Goal: Information Seeking & Learning: Understand process/instructions

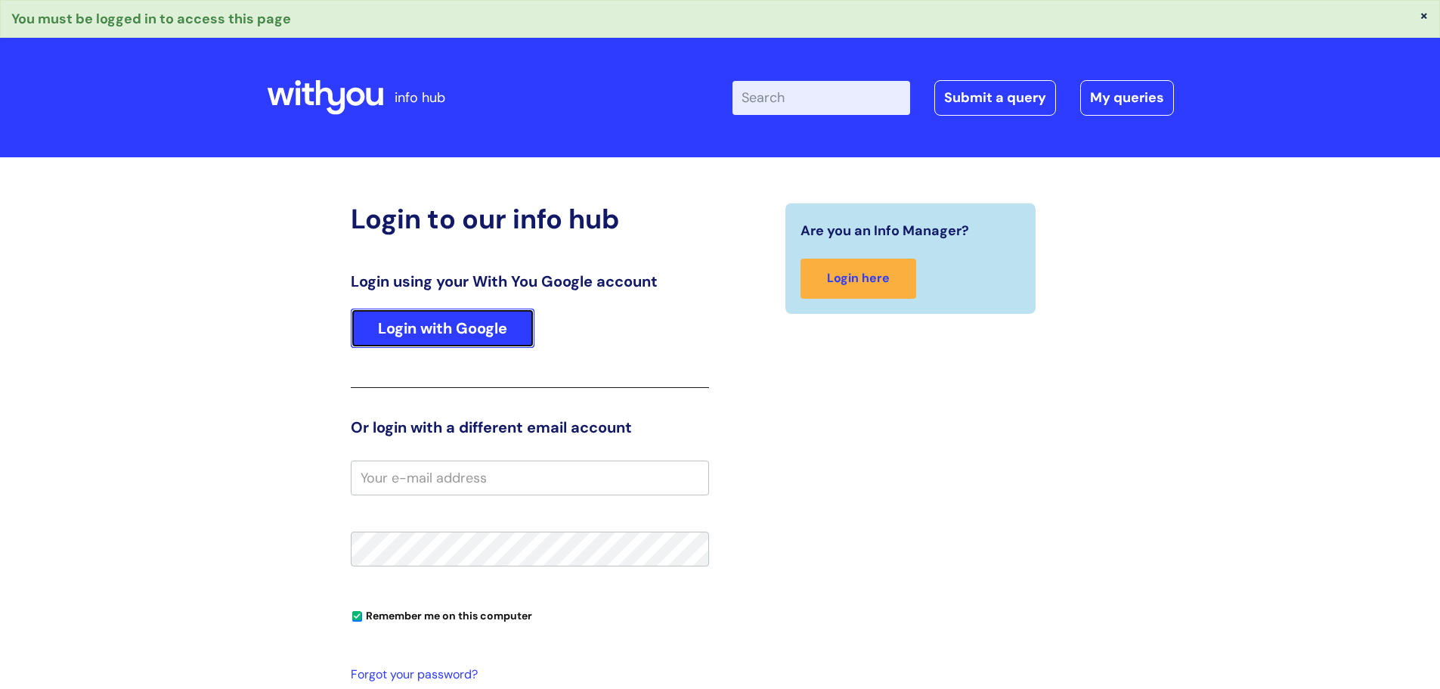
click at [387, 322] on link "Login with Google" at bounding box center [443, 328] width 184 height 39
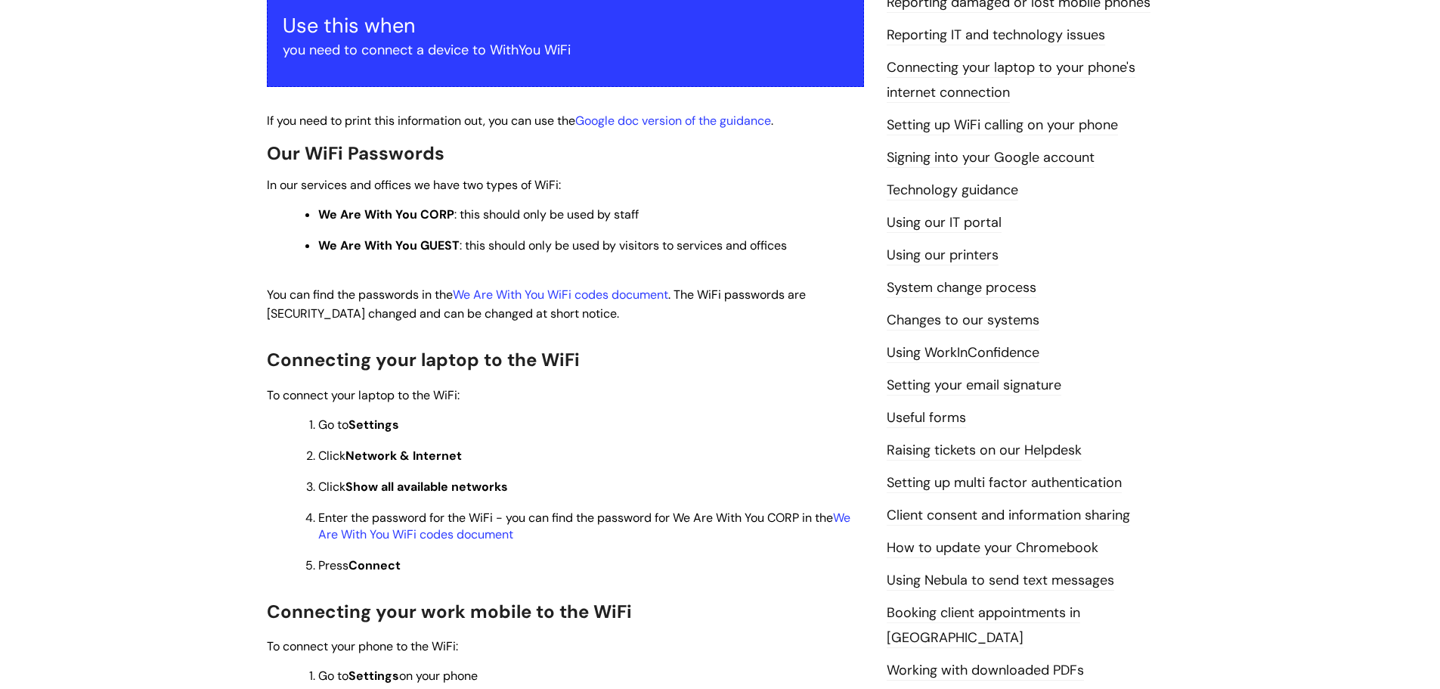
scroll to position [302, 0]
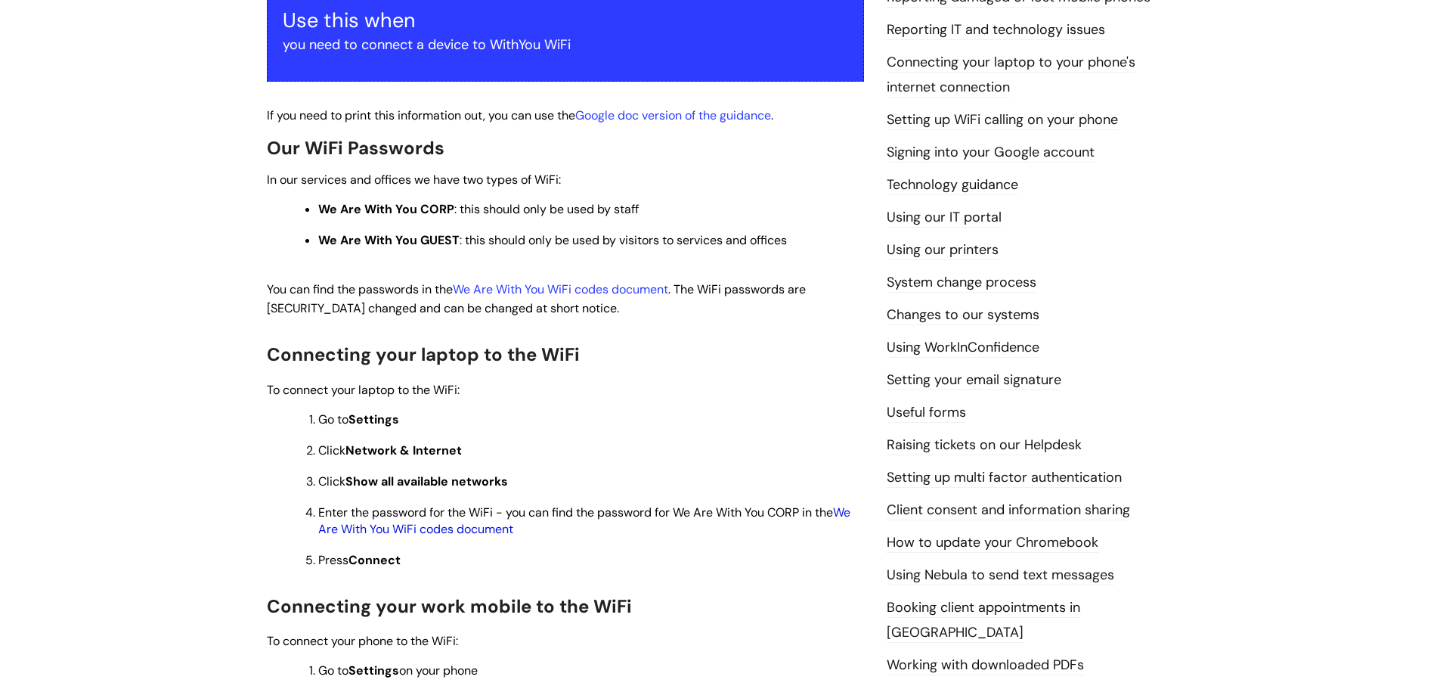
click at [423, 530] on link "We Are With You WiFi codes document" at bounding box center [584, 520] width 532 height 33
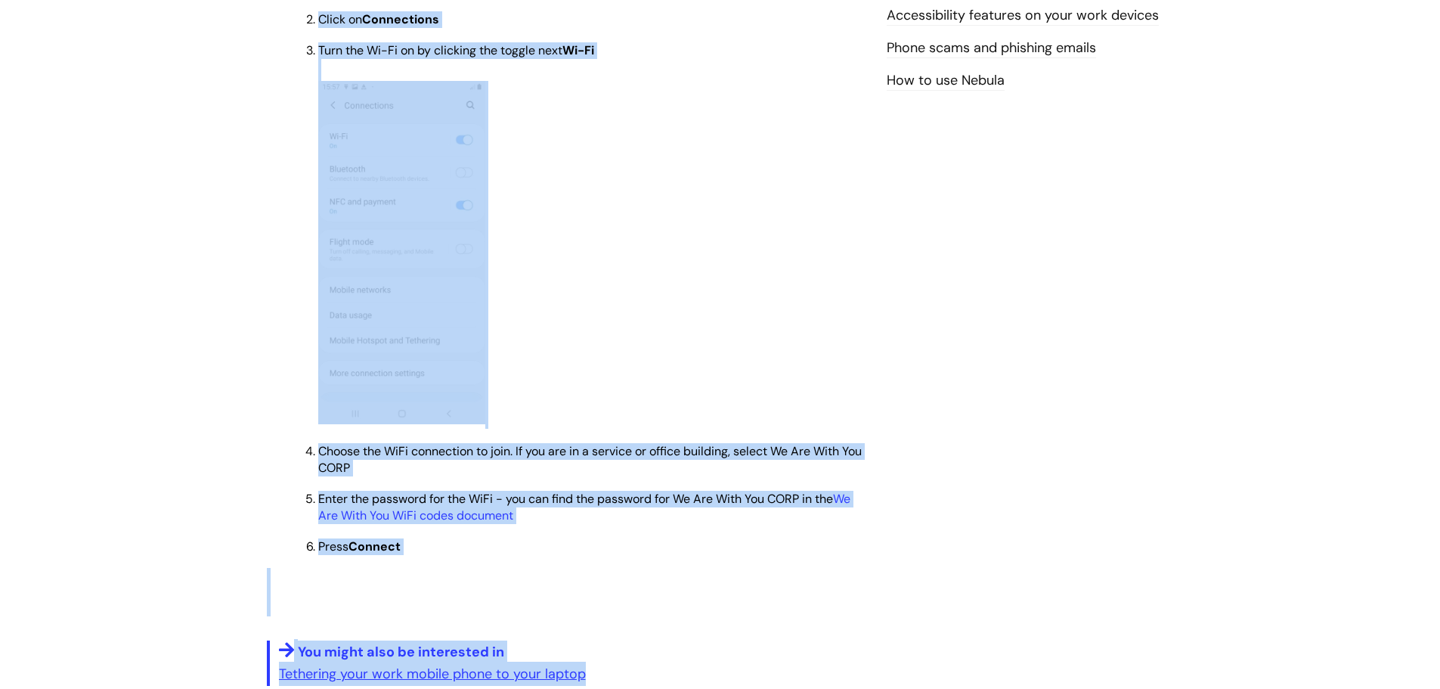
scroll to position [1031, 0]
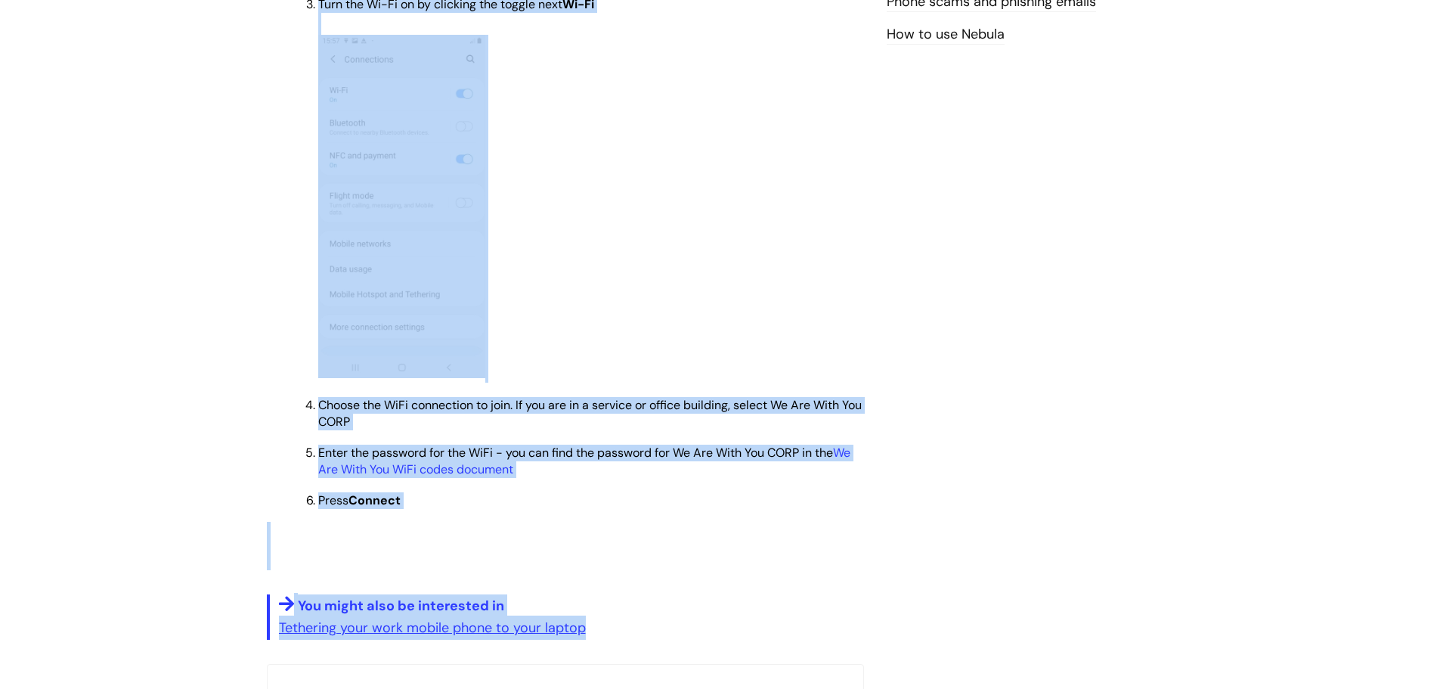
drag, startPoint x: 256, startPoint y: 39, endPoint x: 676, endPoint y: 619, distance: 716.5
copy div "Lo ips dolo si ametc adip elitseddoei tem, inc utl etd mag Aliqua eni adminim v…"
